Goal: Find specific page/section

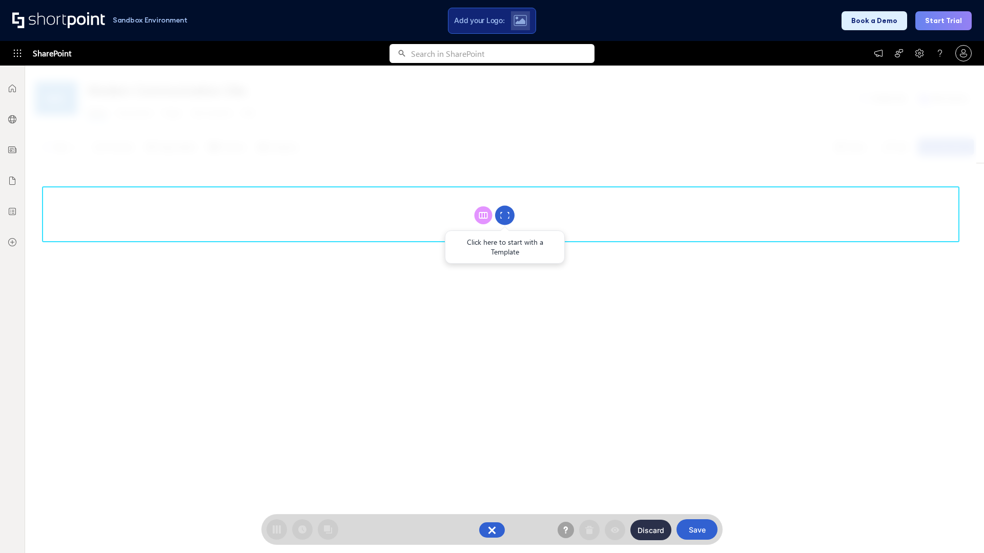
click at [505, 215] on circle at bounding box center [504, 215] width 19 height 19
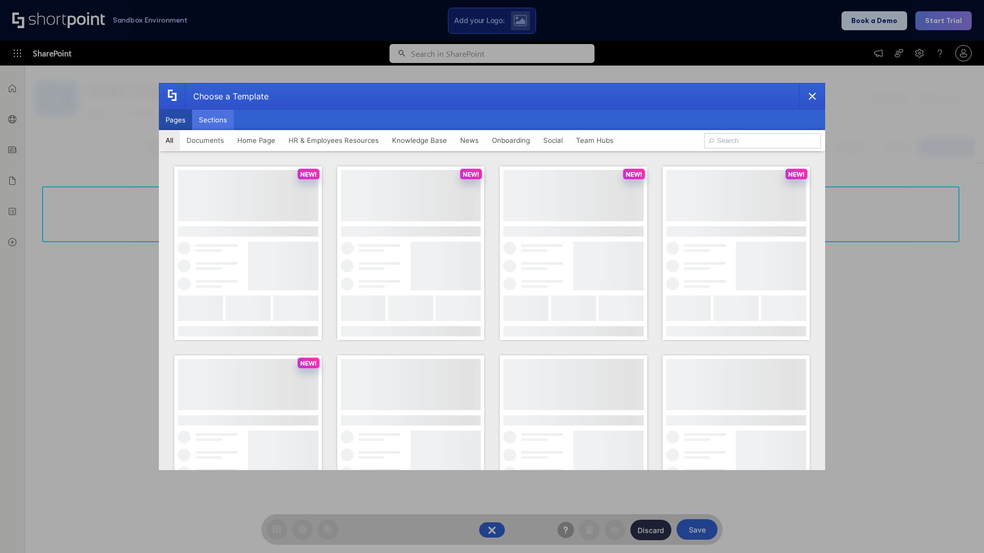
click at [213, 120] on button "Sections" at bounding box center [213, 120] width 42 height 20
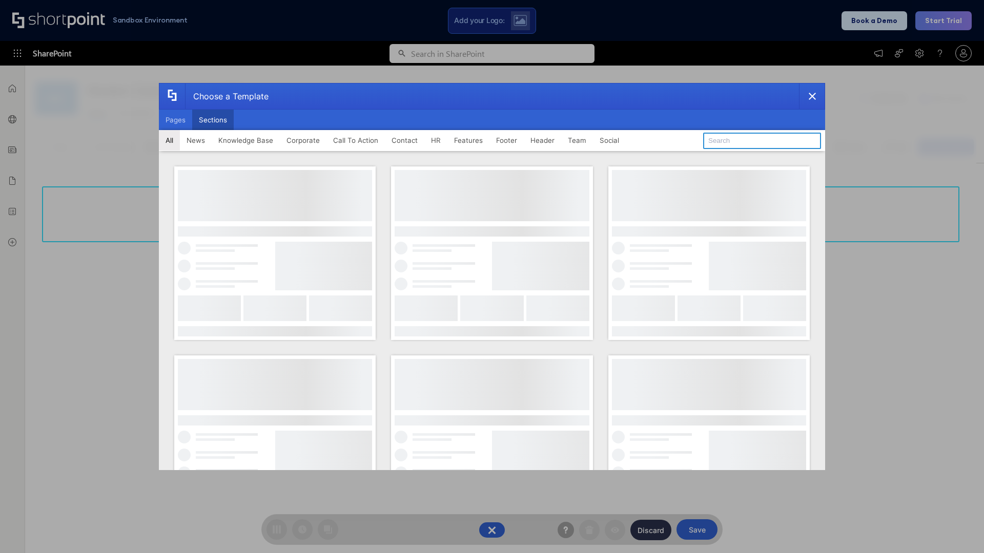
type input "FAQ 4"
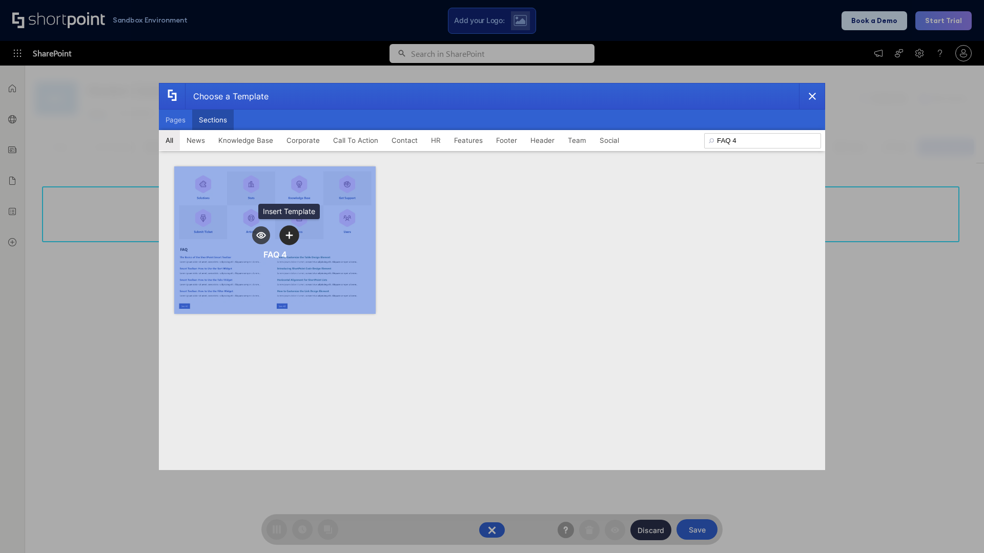
click at [289, 235] on icon "template selector" at bounding box center [288, 235] width 7 height 7
